Goal: Transaction & Acquisition: Purchase product/service

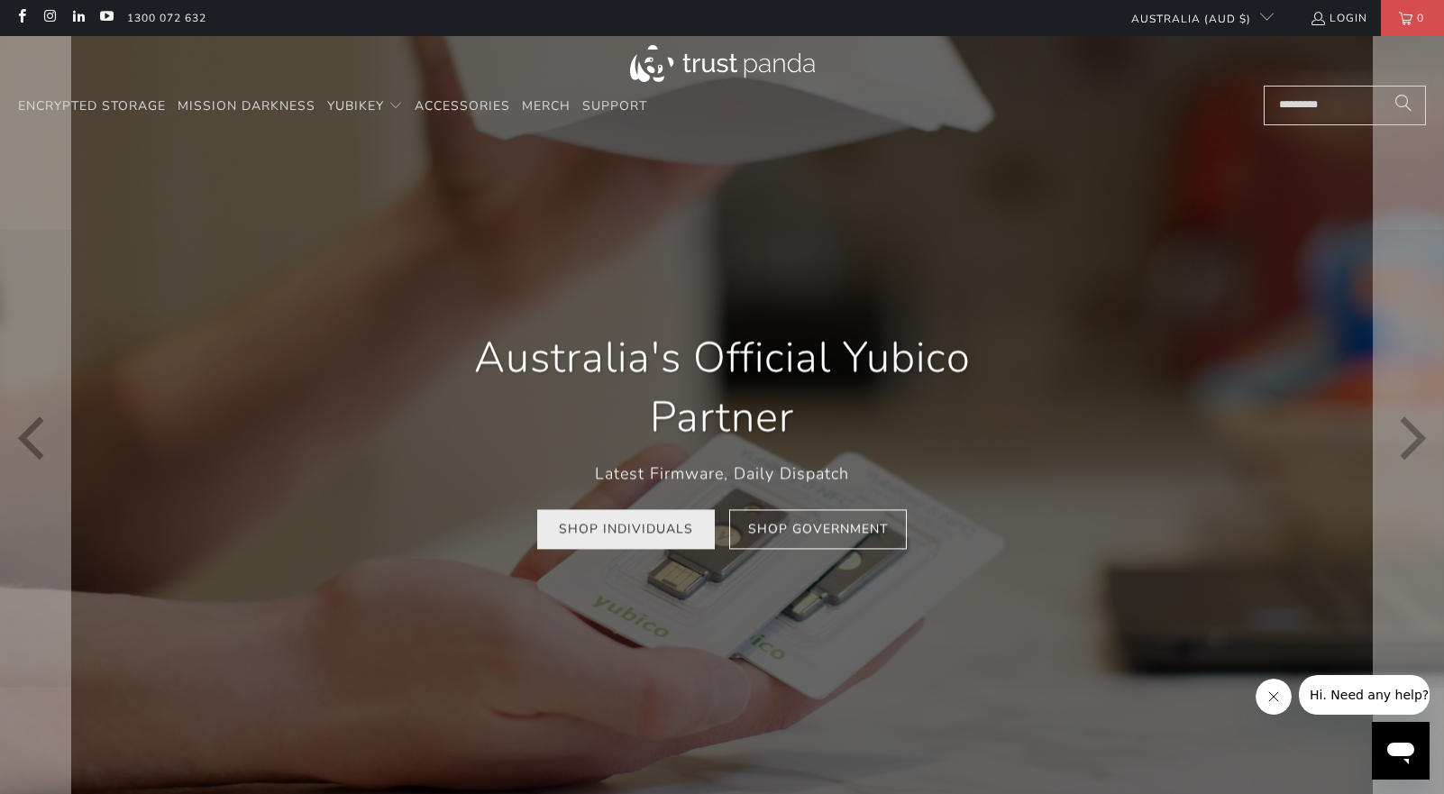
click at [650, 534] on link "Shop Individuals" at bounding box center [626, 529] width 178 height 41
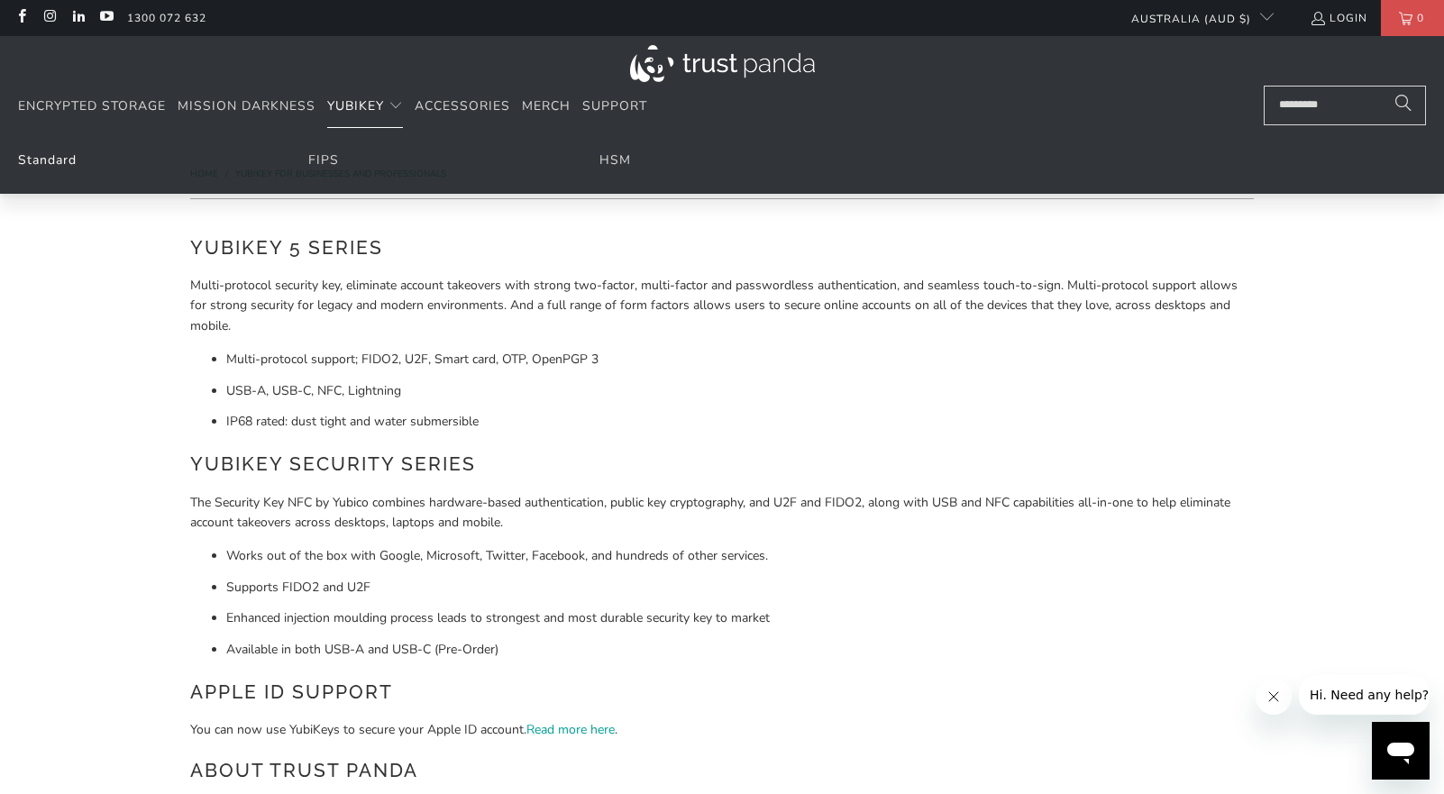
click at [68, 160] on link "Standard" at bounding box center [47, 159] width 59 height 17
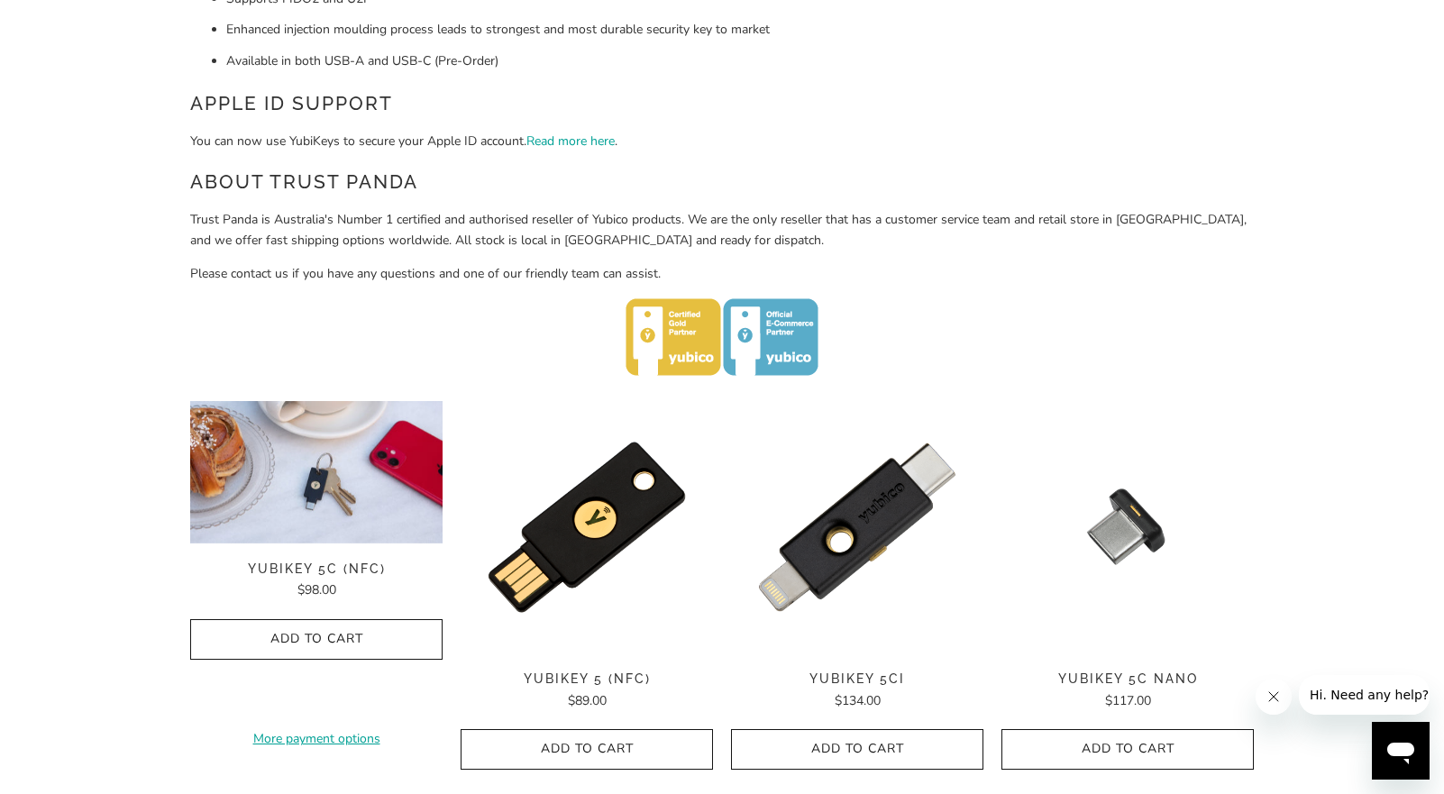
scroll to position [799, 0]
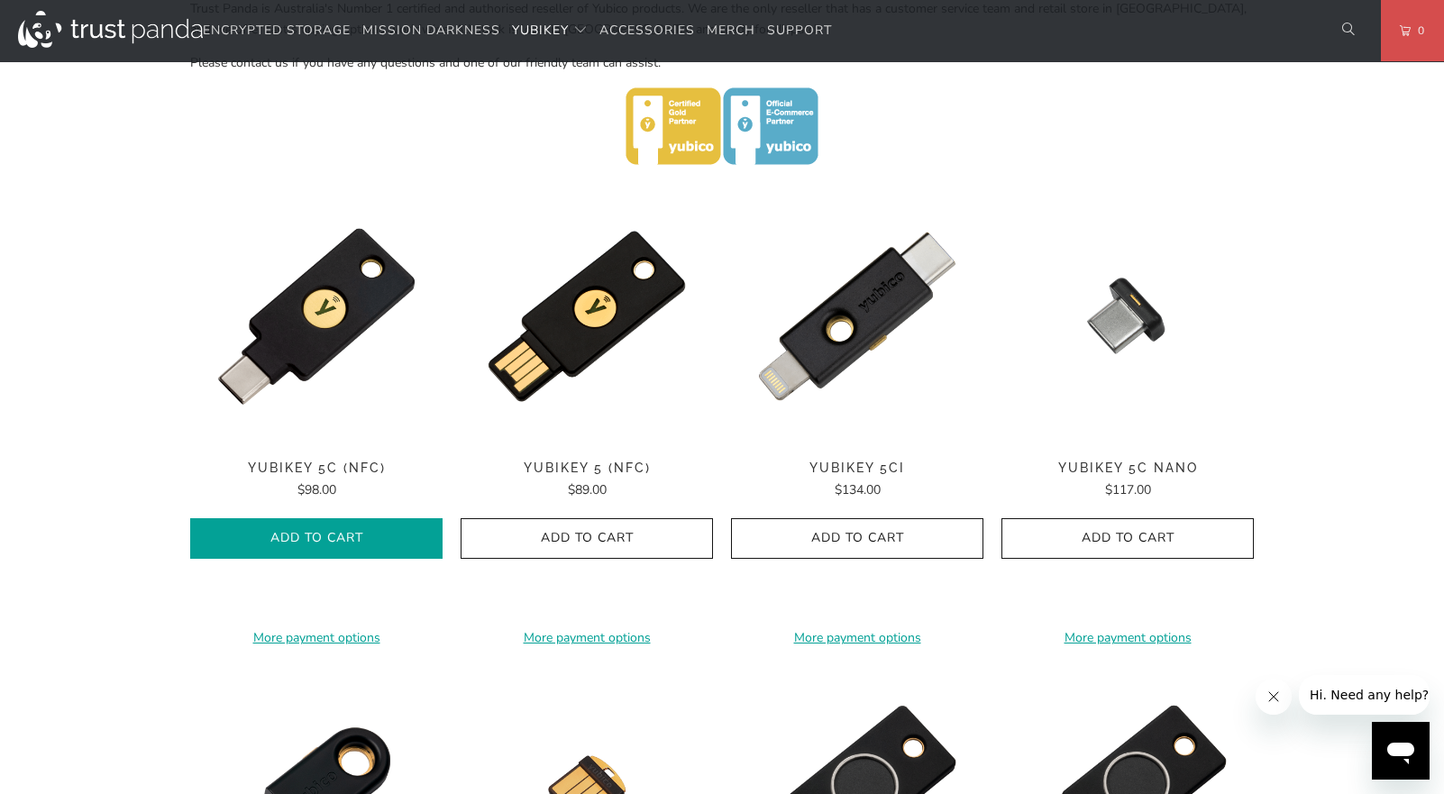
click at [360, 531] on span "Add to Cart" at bounding box center [316, 538] width 214 height 15
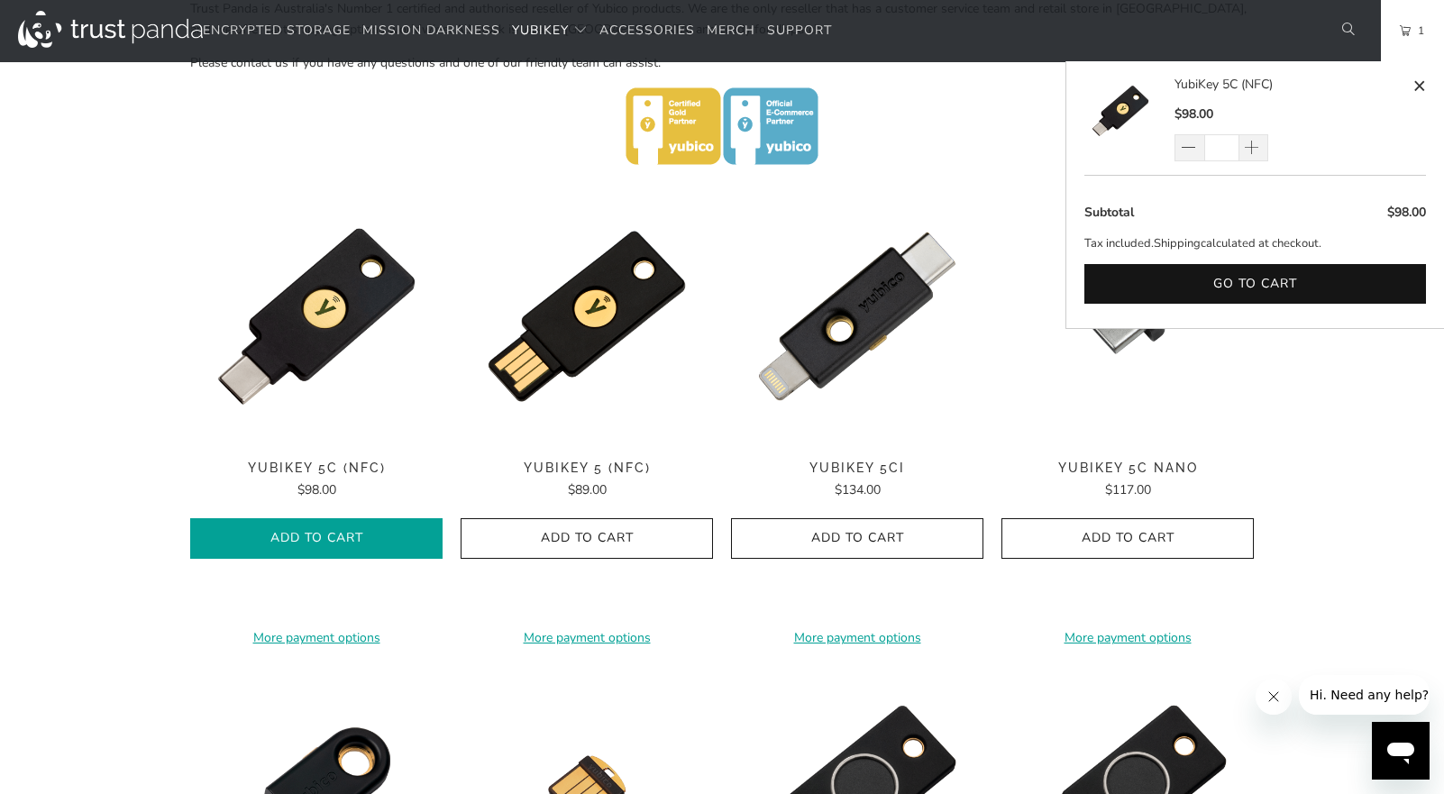
click at [321, 537] on icon "button" at bounding box center [316, 539] width 29 height 29
click at [318, 535] on icon "button" at bounding box center [316, 539] width 29 height 29
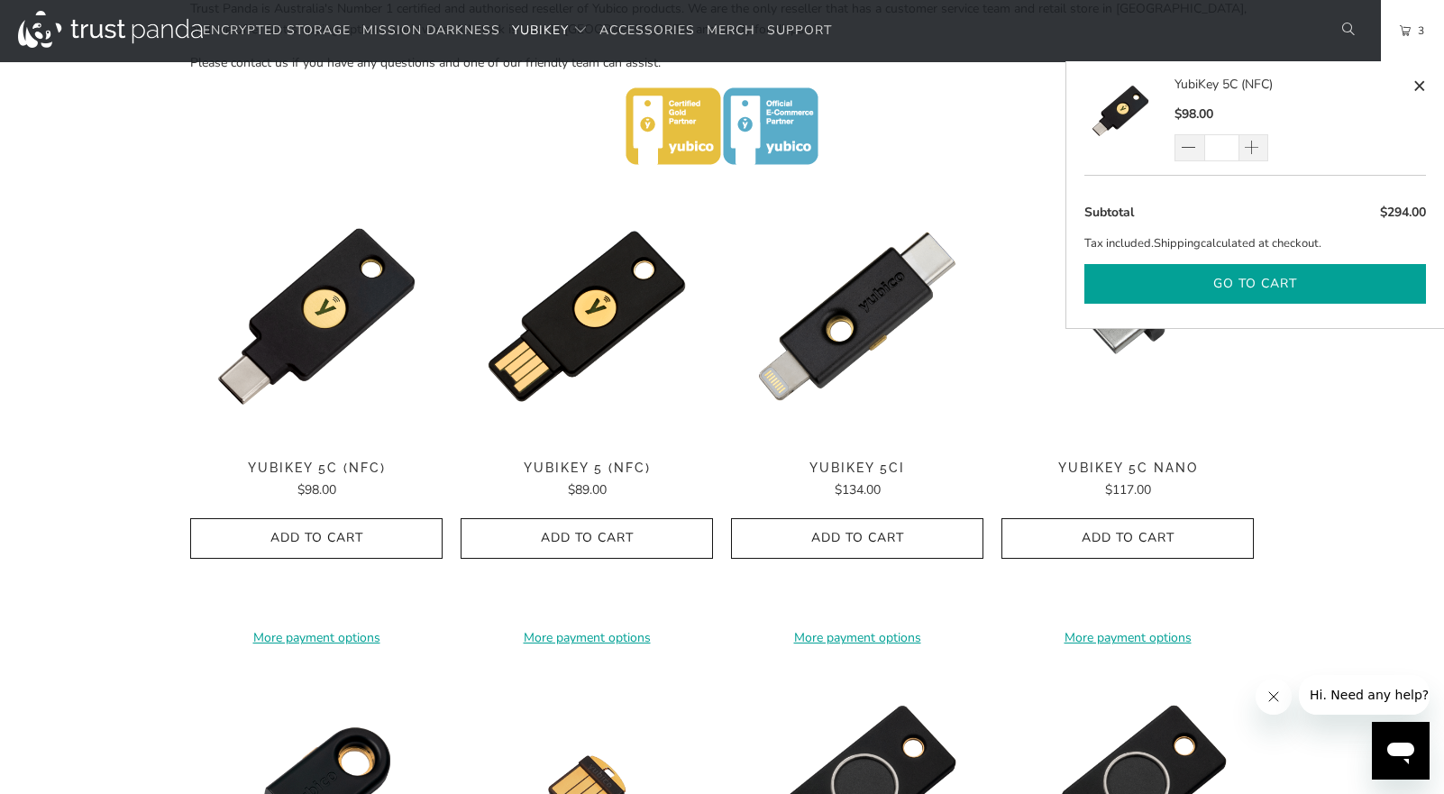
click at [1337, 274] on button "Go to cart" at bounding box center [1255, 284] width 342 height 41
